Goal: Transaction & Acquisition: Subscribe to service/newsletter

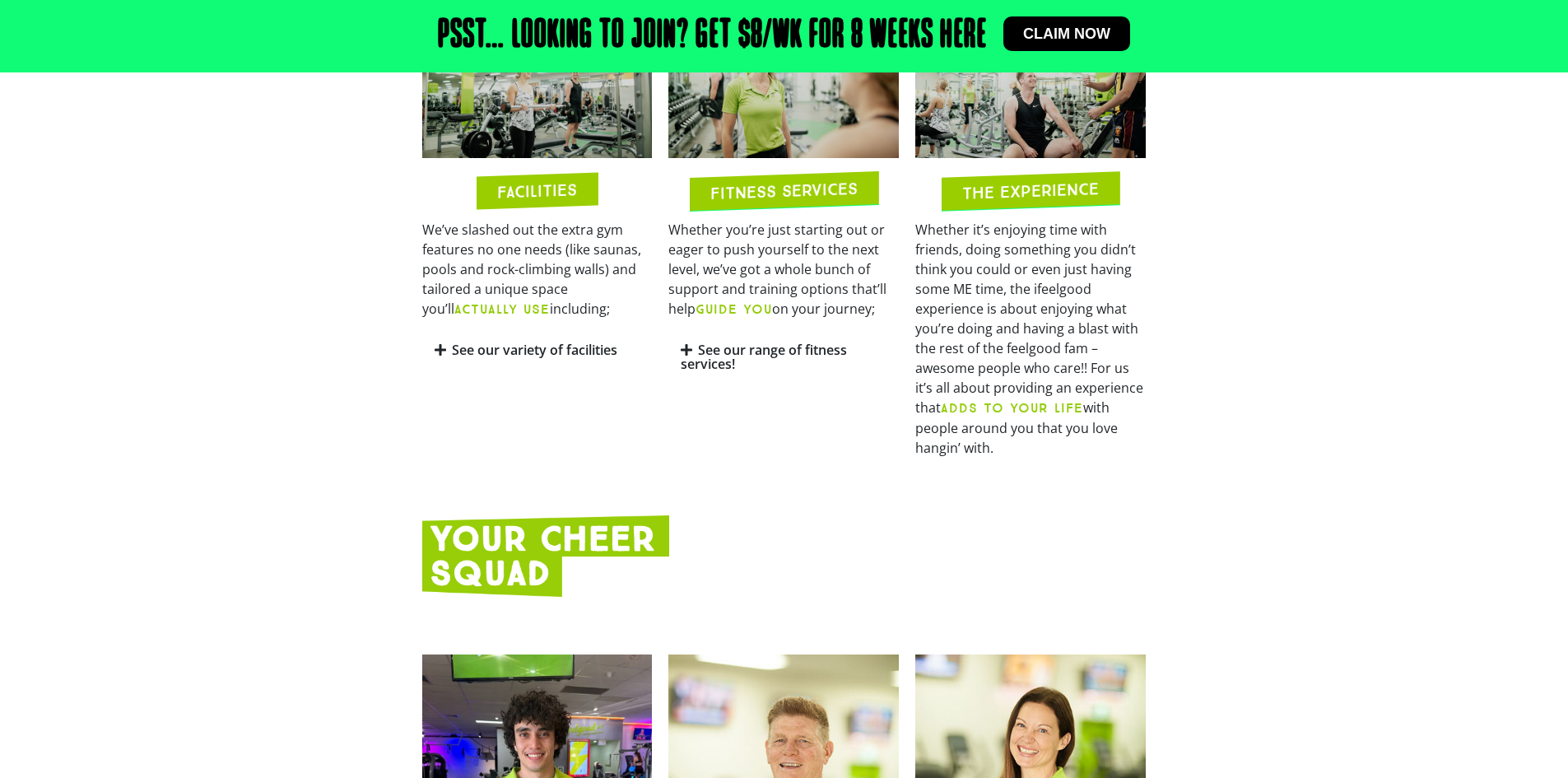
scroll to position [1201, 0]
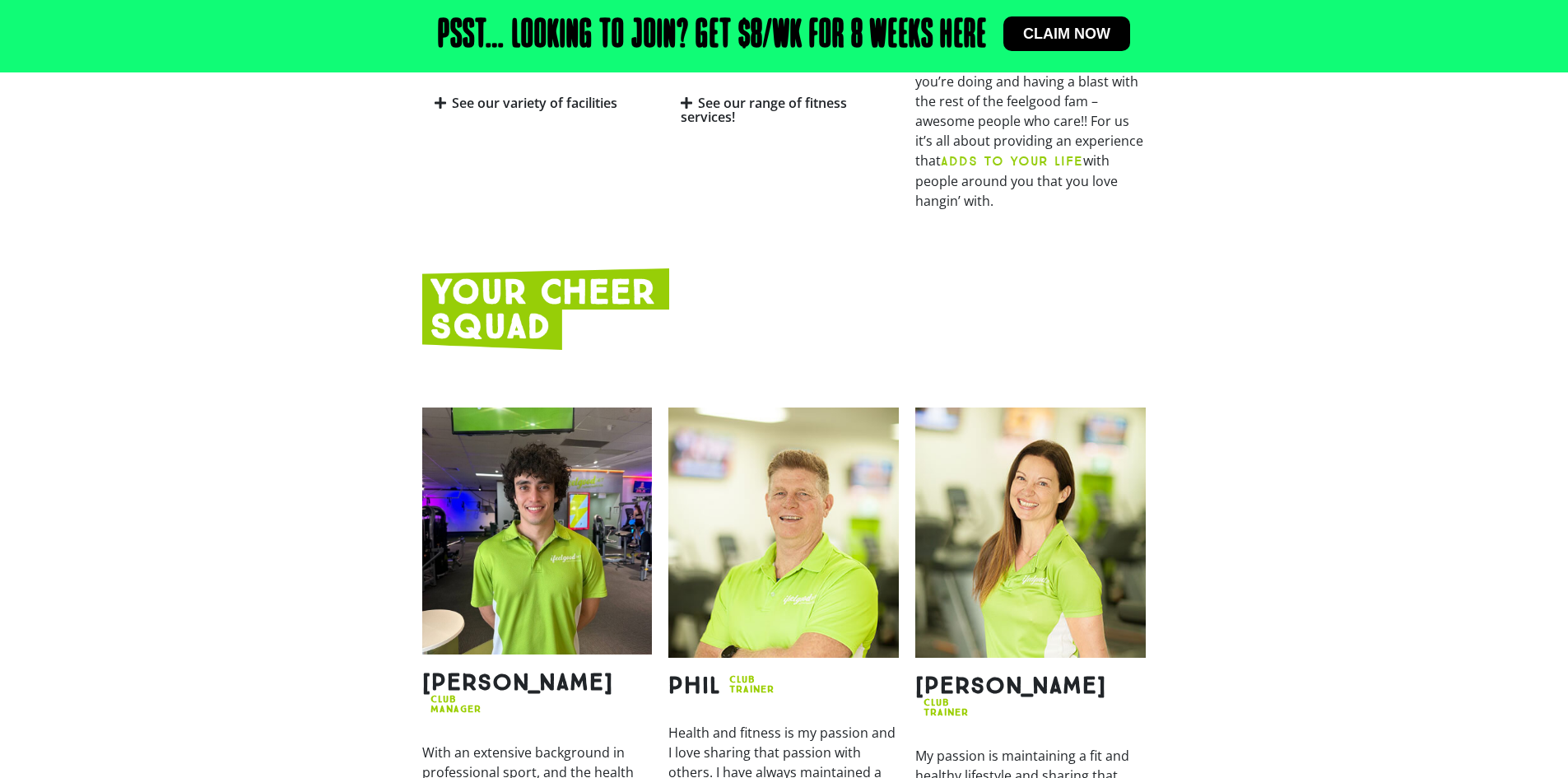
click at [533, 490] on img at bounding box center [537, 530] width 230 height 247
click at [534, 490] on img at bounding box center [537, 530] width 230 height 247
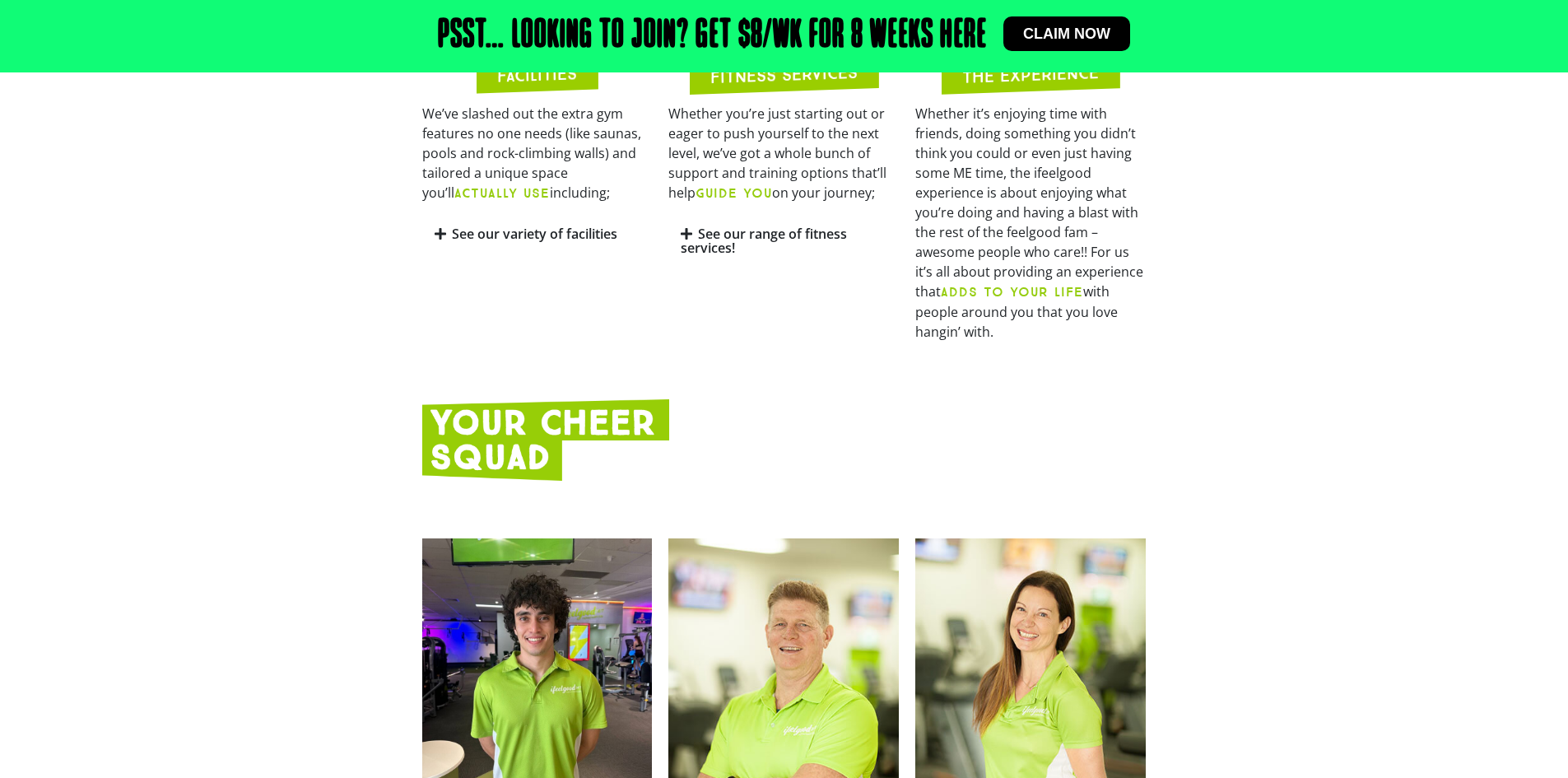
scroll to position [1037, 0]
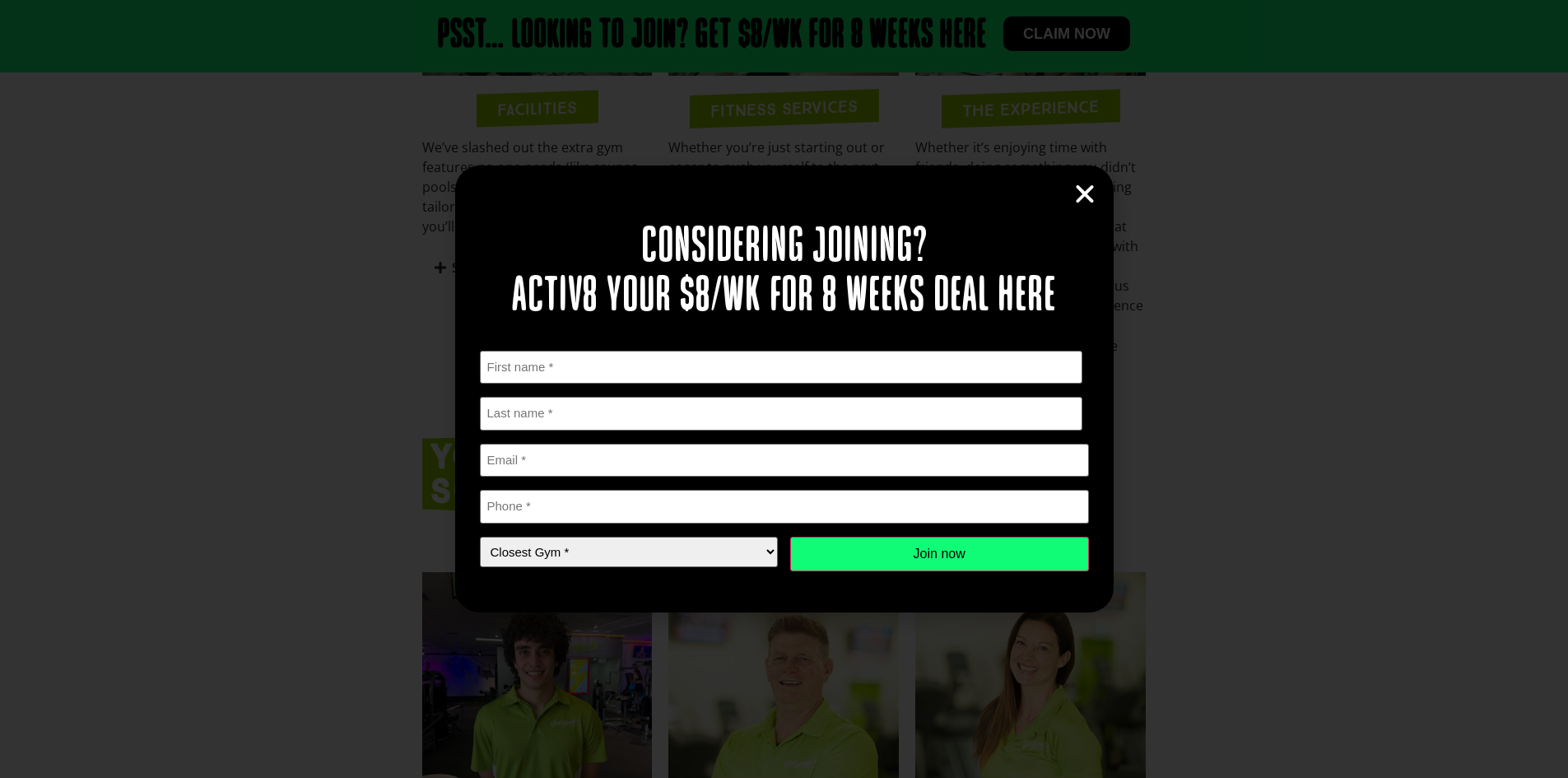
click at [1506, 204] on div "Considering joining? Activ8 your $8/wk for 8 weeks deal here " * " indicates re…" at bounding box center [784, 389] width 1568 height 778
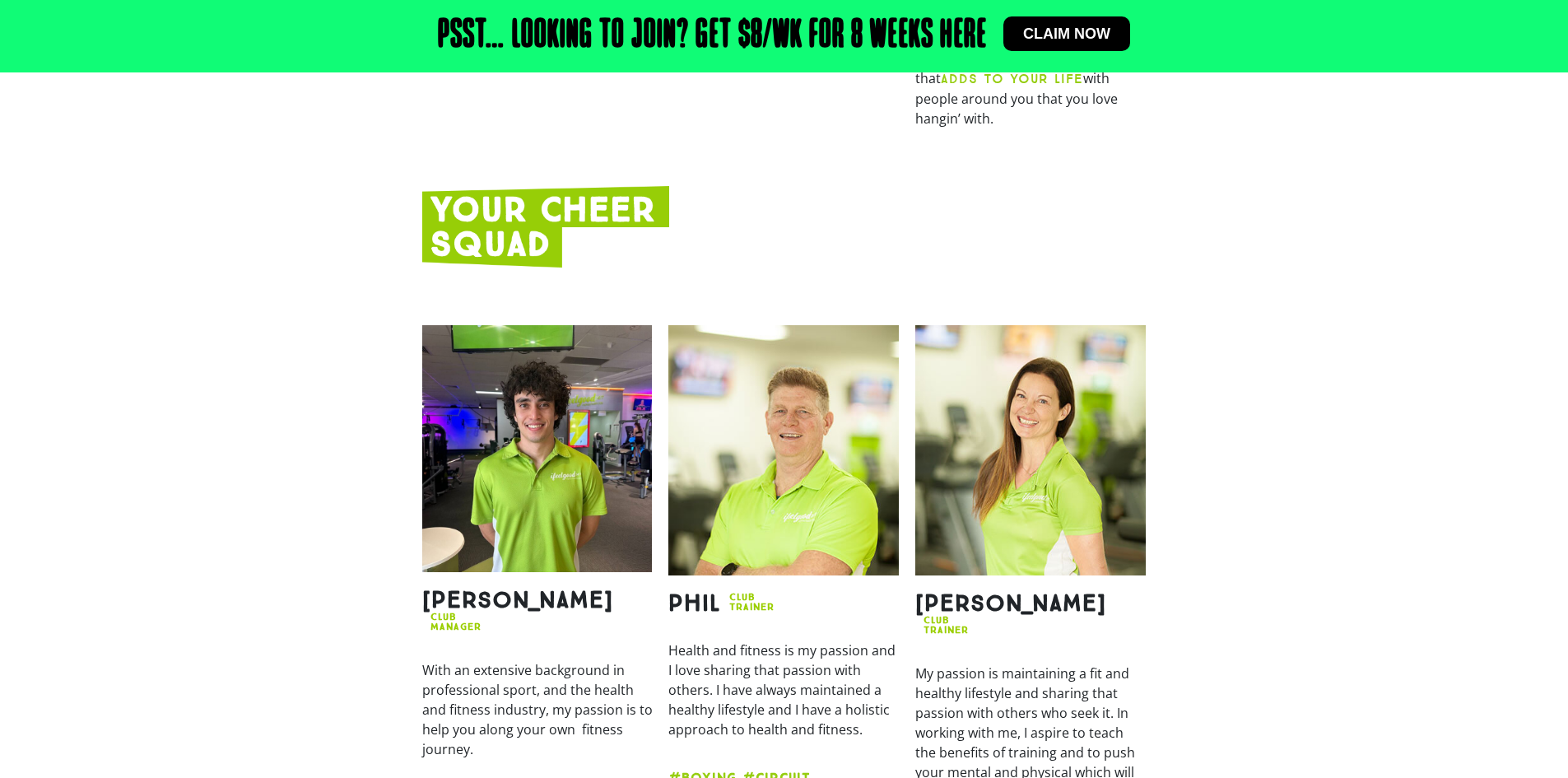
scroll to position [1366, 0]
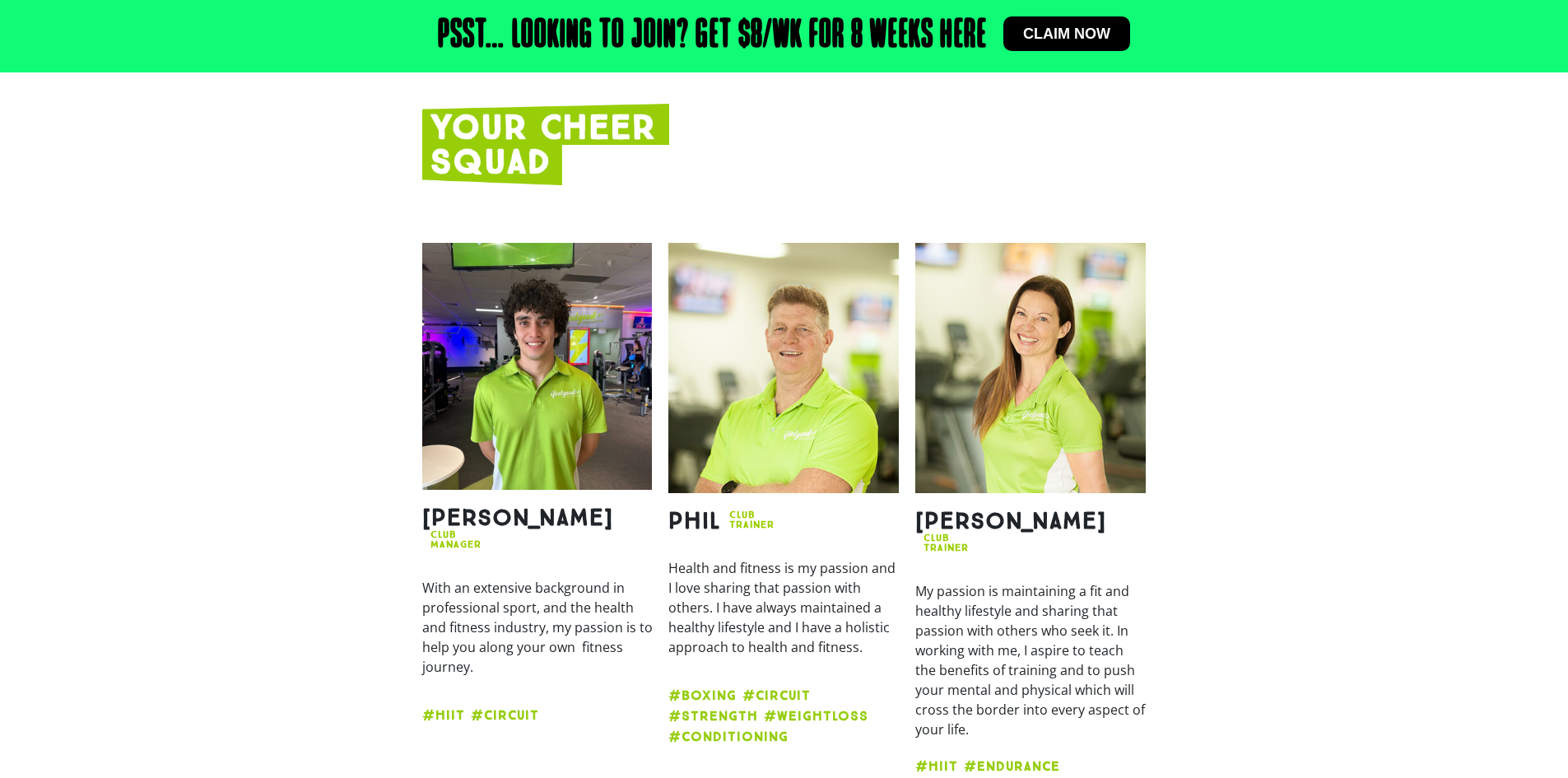
click at [468, 393] on img at bounding box center [537, 366] width 230 height 247
click at [530, 397] on img at bounding box center [537, 366] width 230 height 247
click at [513, 408] on img at bounding box center [537, 366] width 230 height 247
